Goal: Navigation & Orientation: Find specific page/section

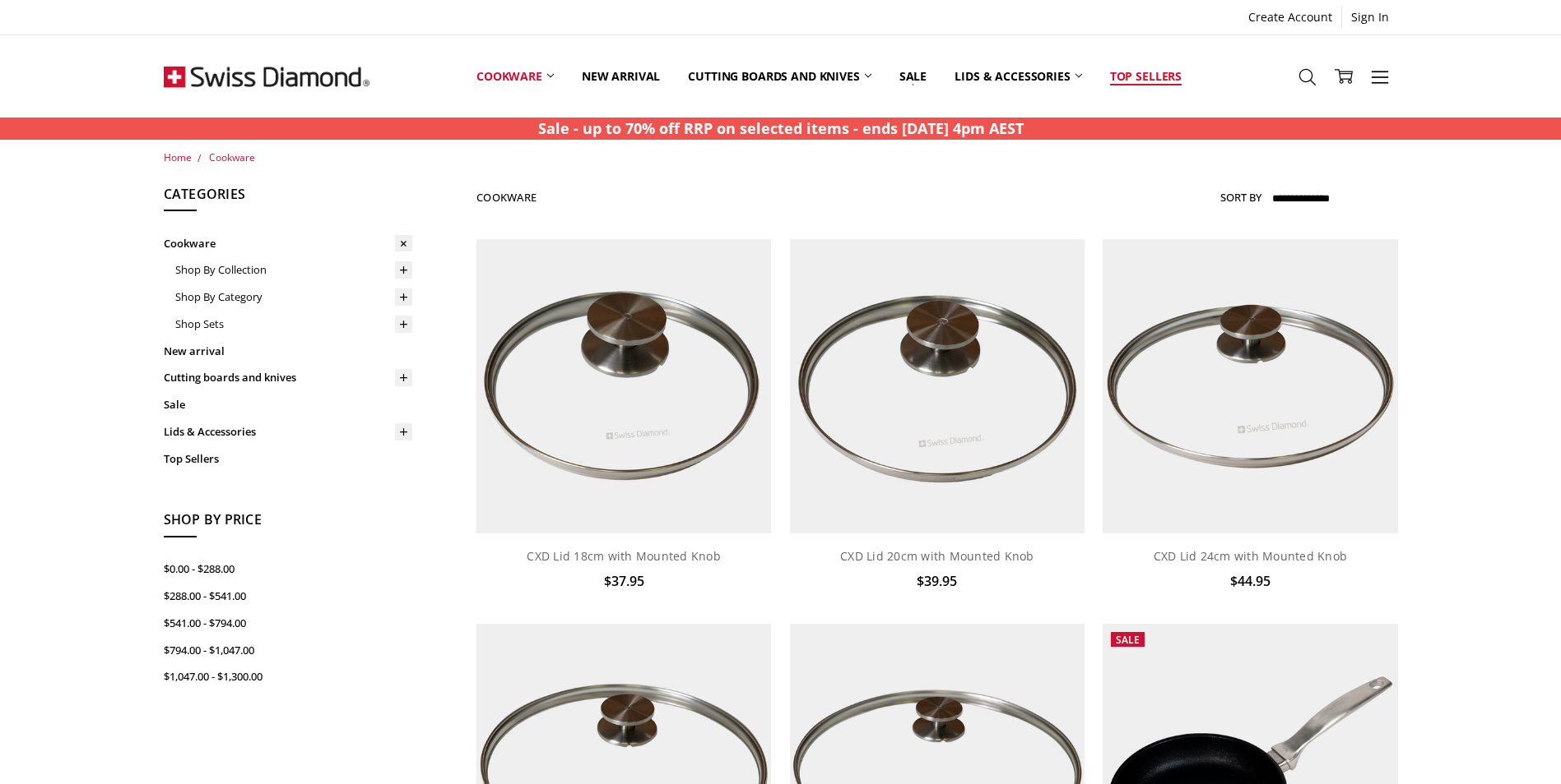
click at [1142, 72] on link "Top Sellers" at bounding box center [1146, 76] width 99 height 73
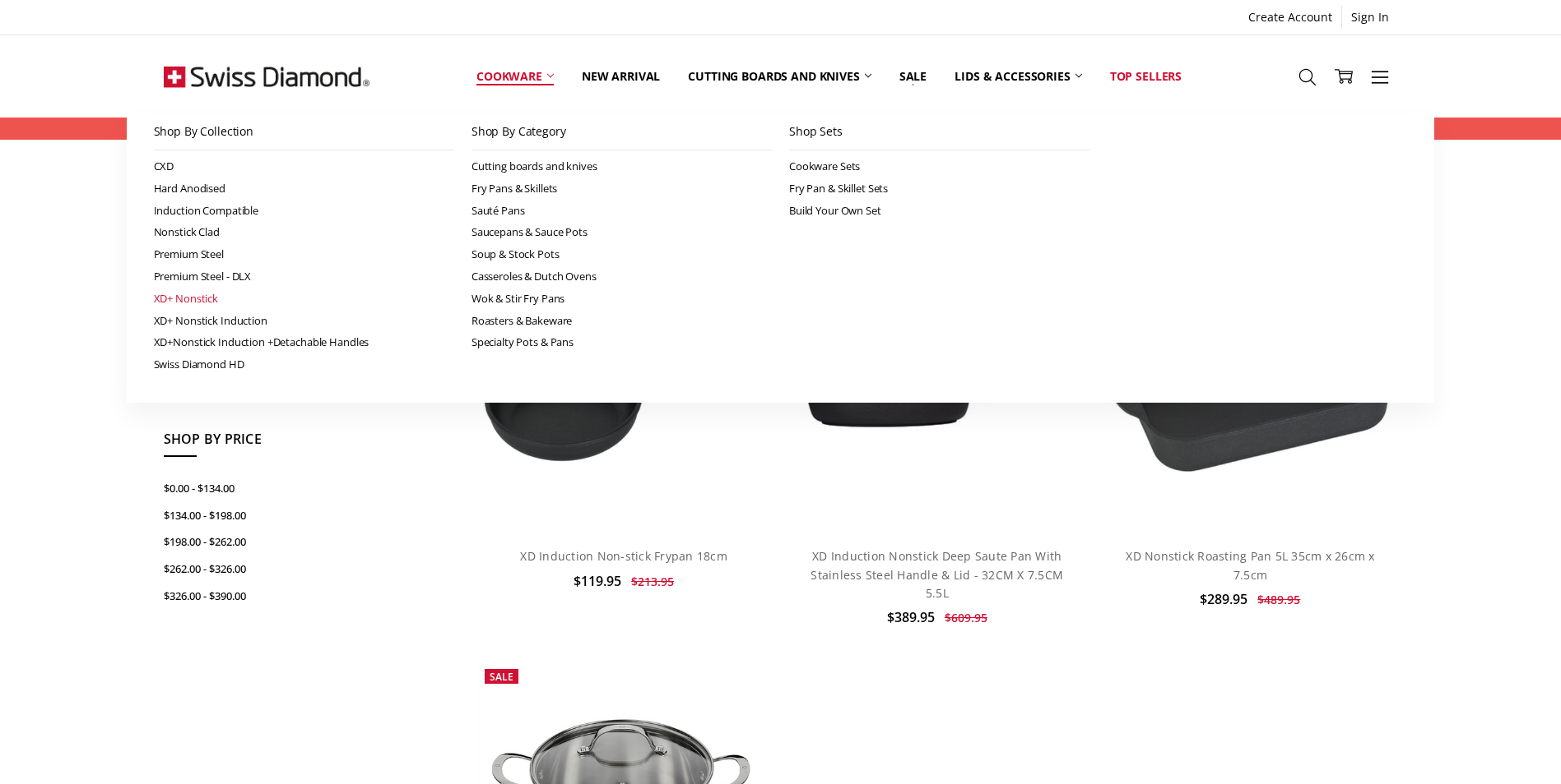
click at [197, 295] on link "XD+ Nonstick" at bounding box center [304, 299] width 300 height 23
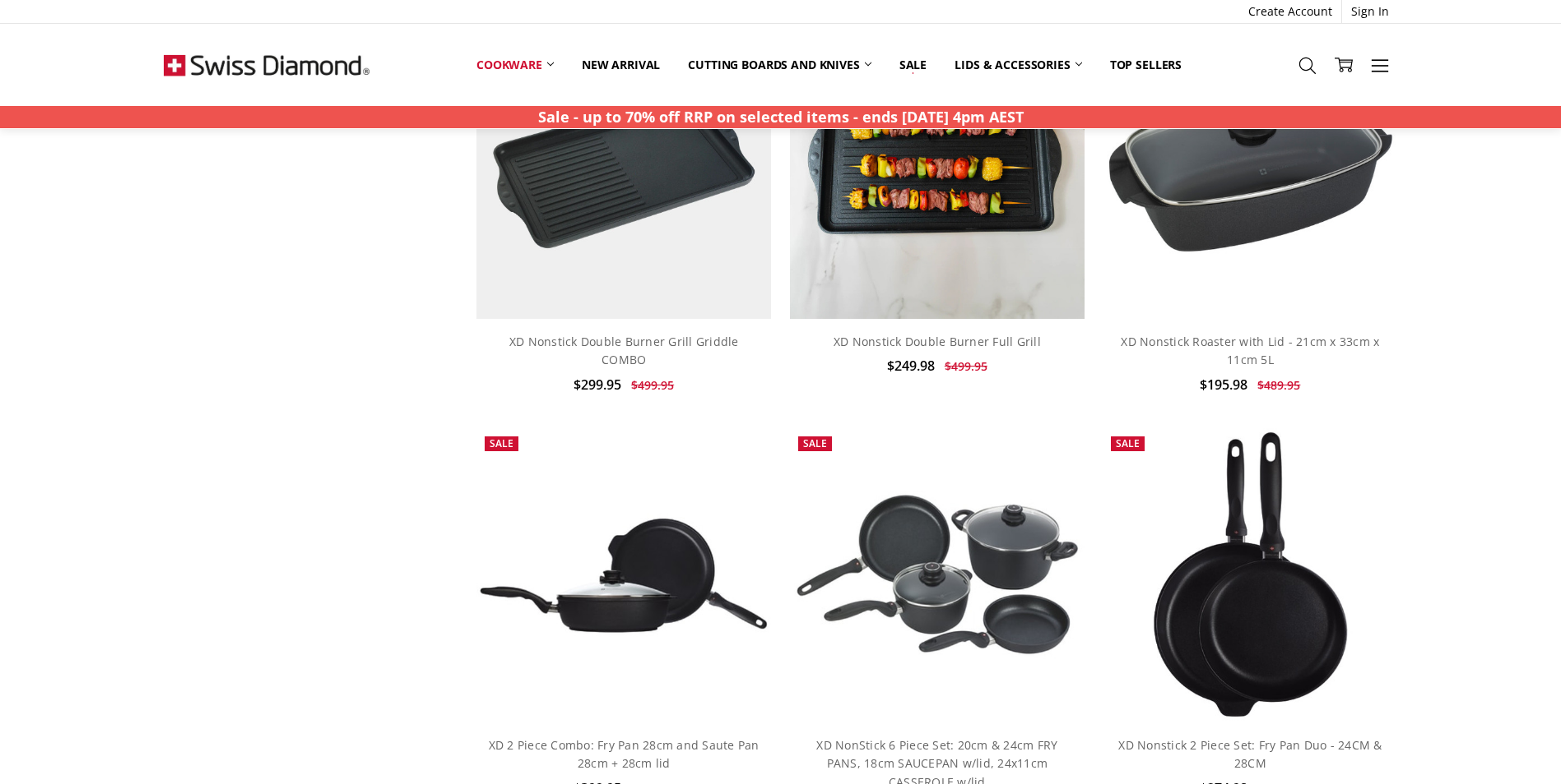
scroll to position [1726, 0]
